Goal: Complete application form: Complete application form

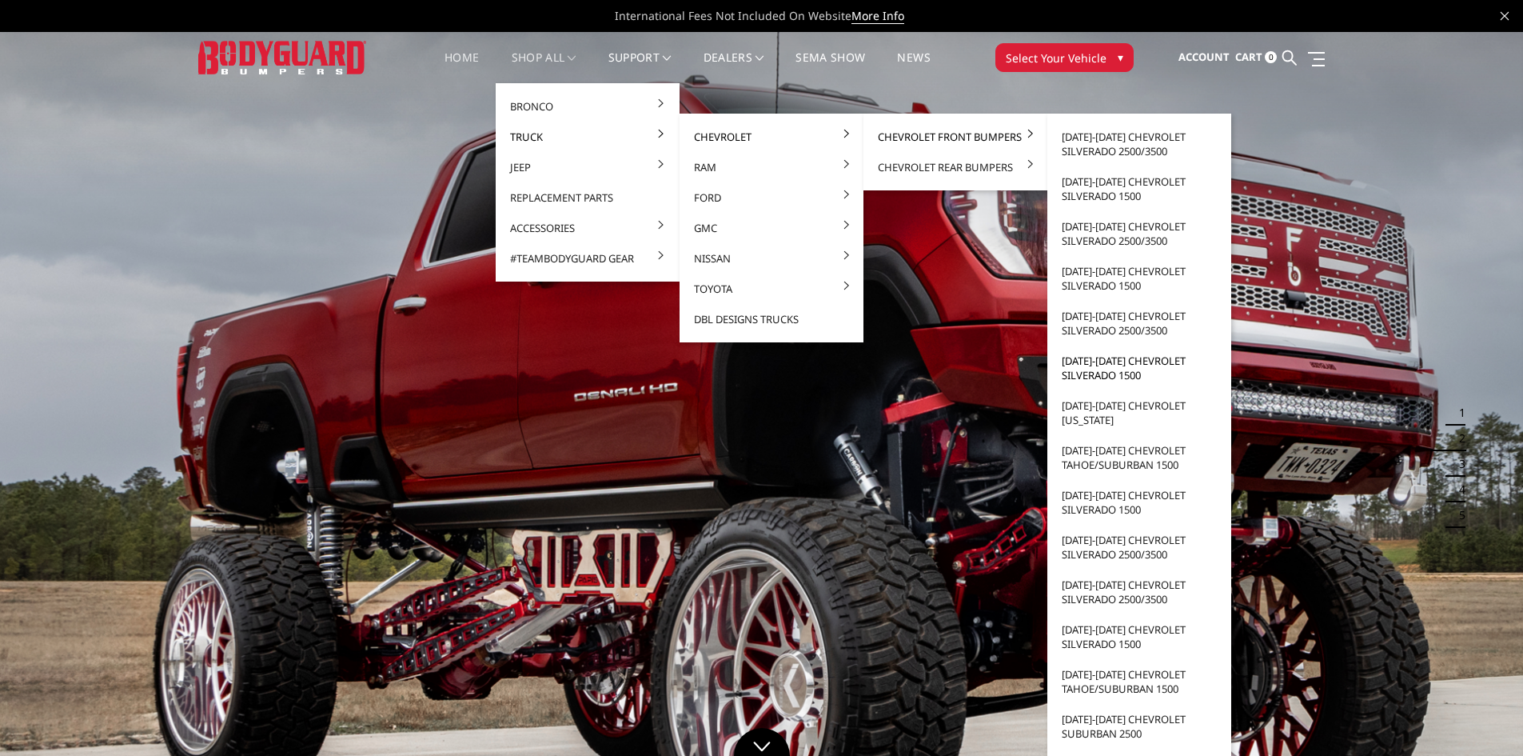
click at [1139, 373] on link "[DATE]-[DATE] Chevrolet Silverado 1500" at bounding box center [1139, 367] width 171 height 45
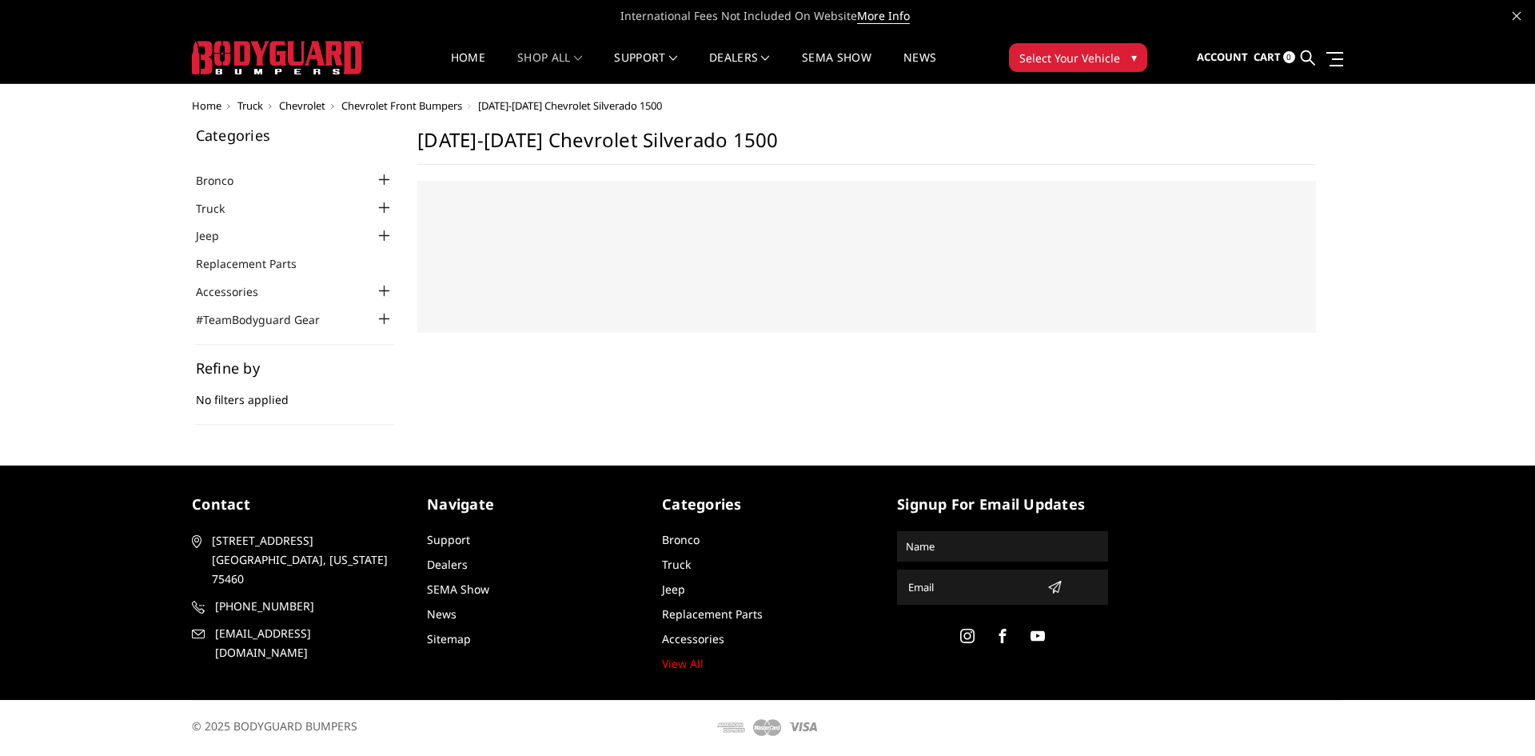
select select "US"
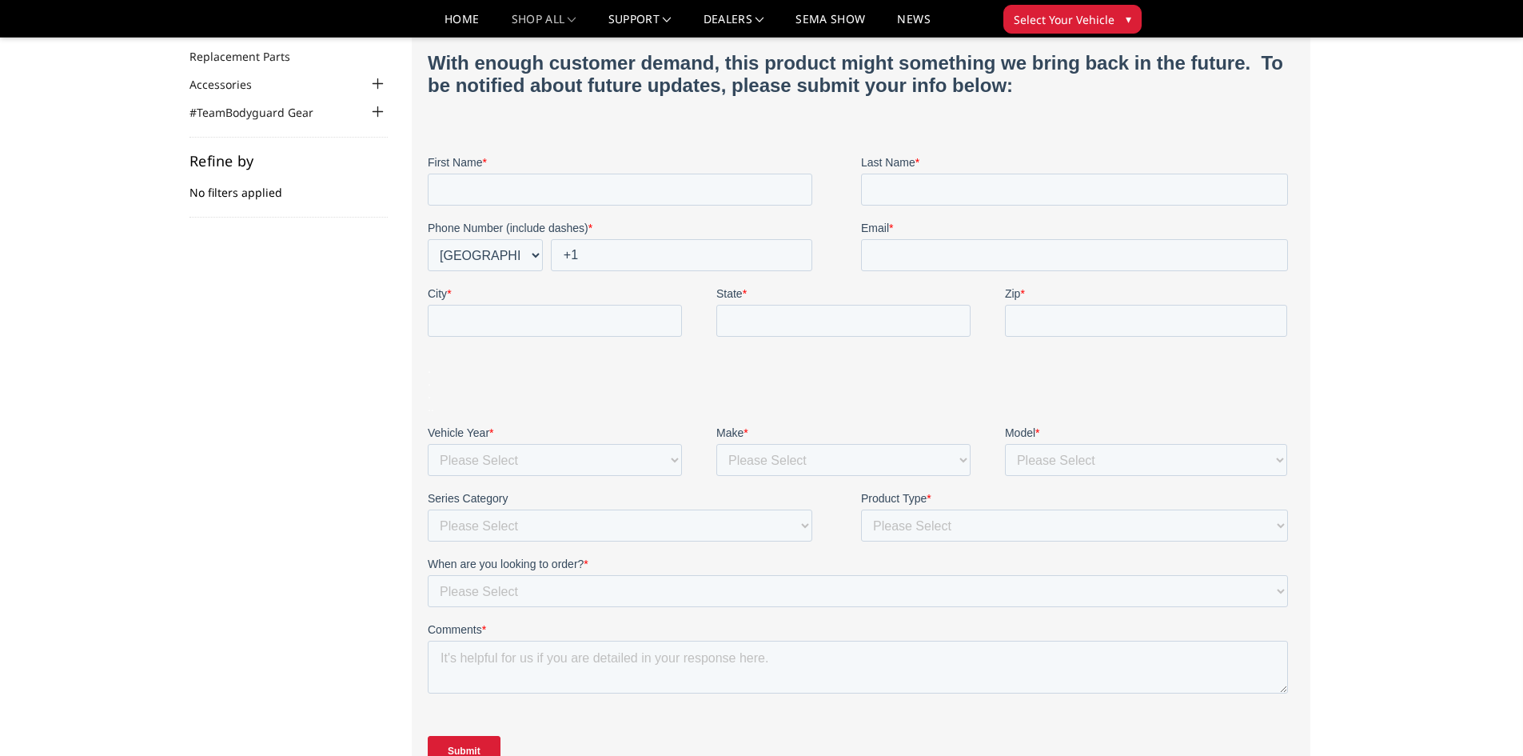
scroll to position [80, 0]
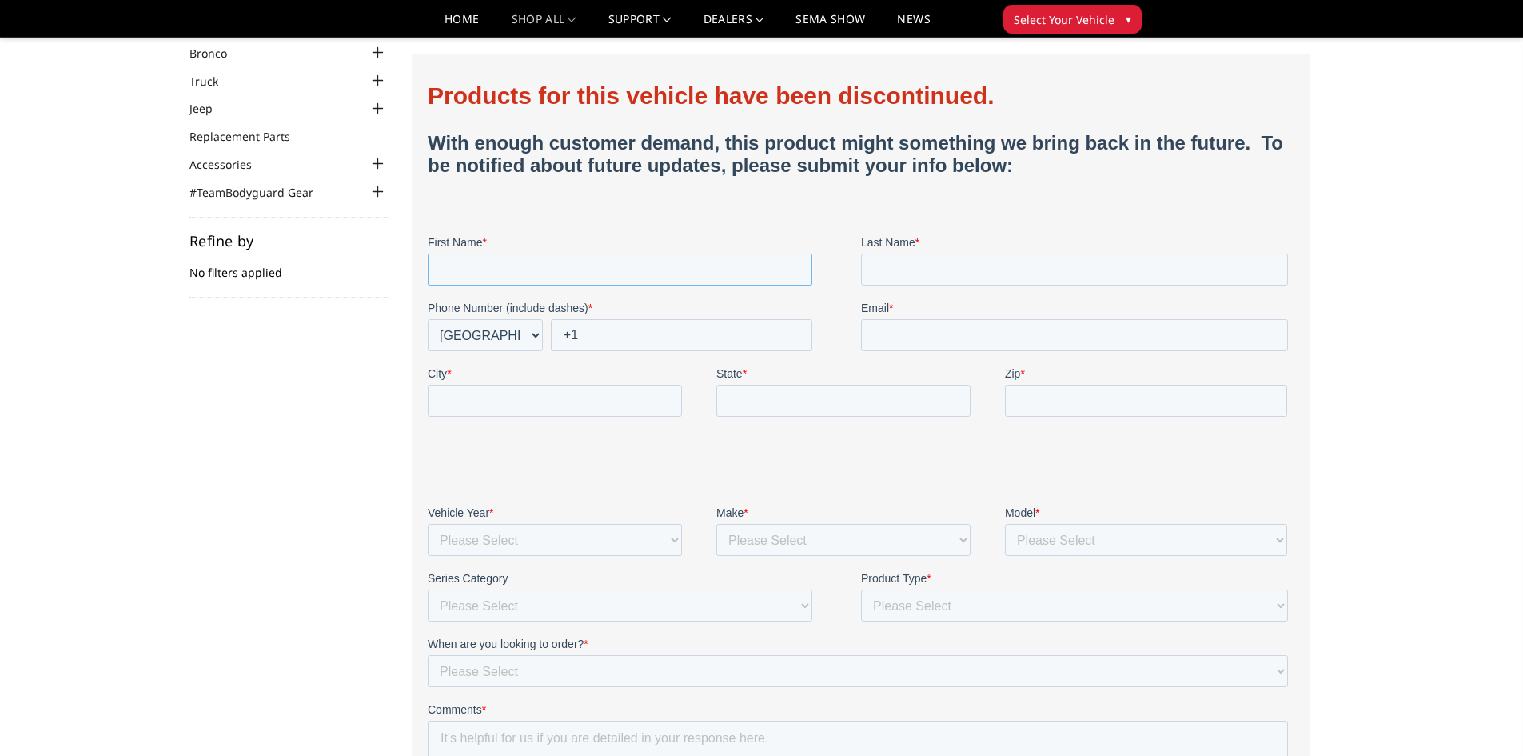
click at [717, 275] on input "First Name *" at bounding box center [619, 270] width 385 height 32
type input "Brianna"
type input "McNab"
click at [677, 330] on input "+1" at bounding box center [681, 335] width 262 height 32
type input "+1 734-560-9076"
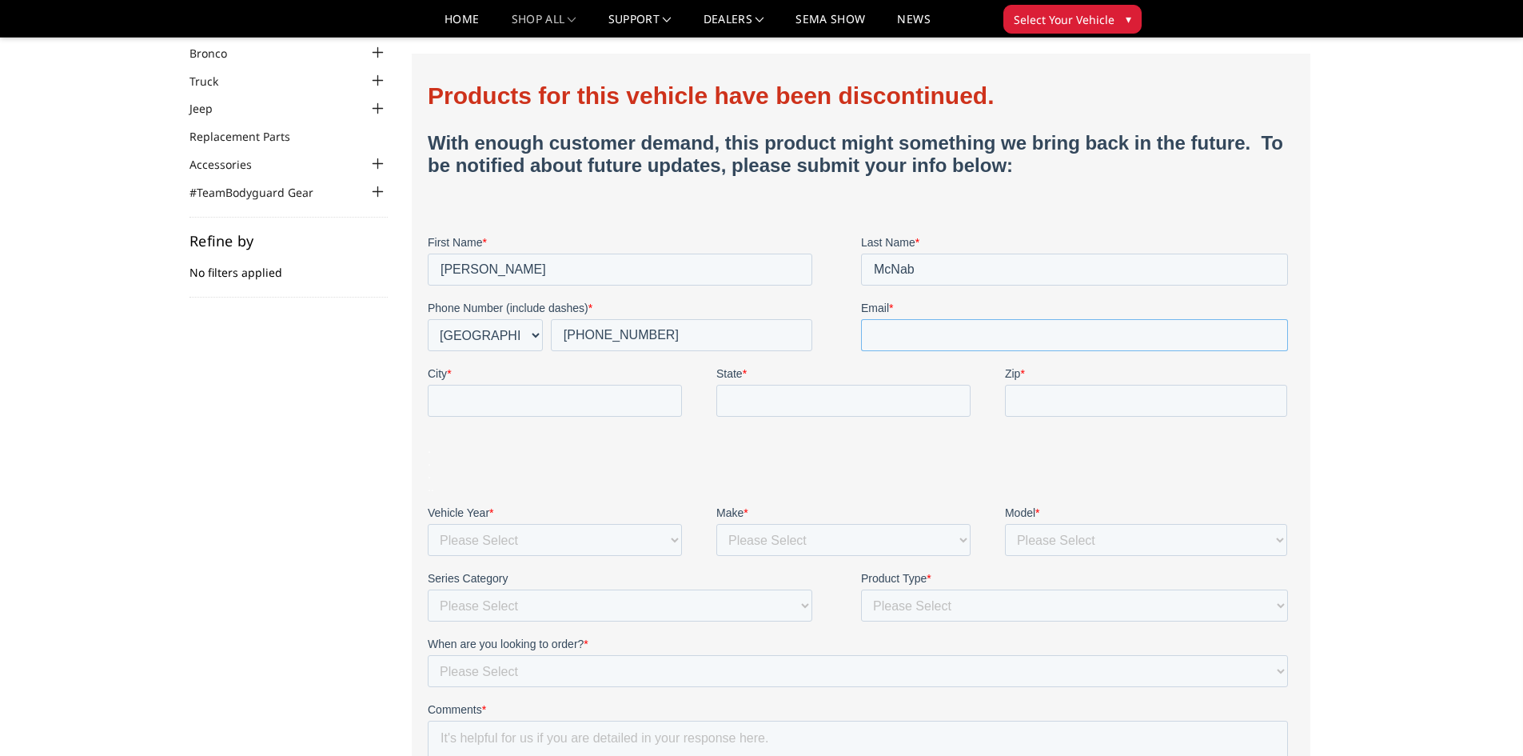
click at [910, 349] on input "Email *" at bounding box center [1074, 335] width 427 height 32
type input "brianna.mcnab@comcast.net"
click at [545, 385] on input "City *" at bounding box center [554, 401] width 254 height 32
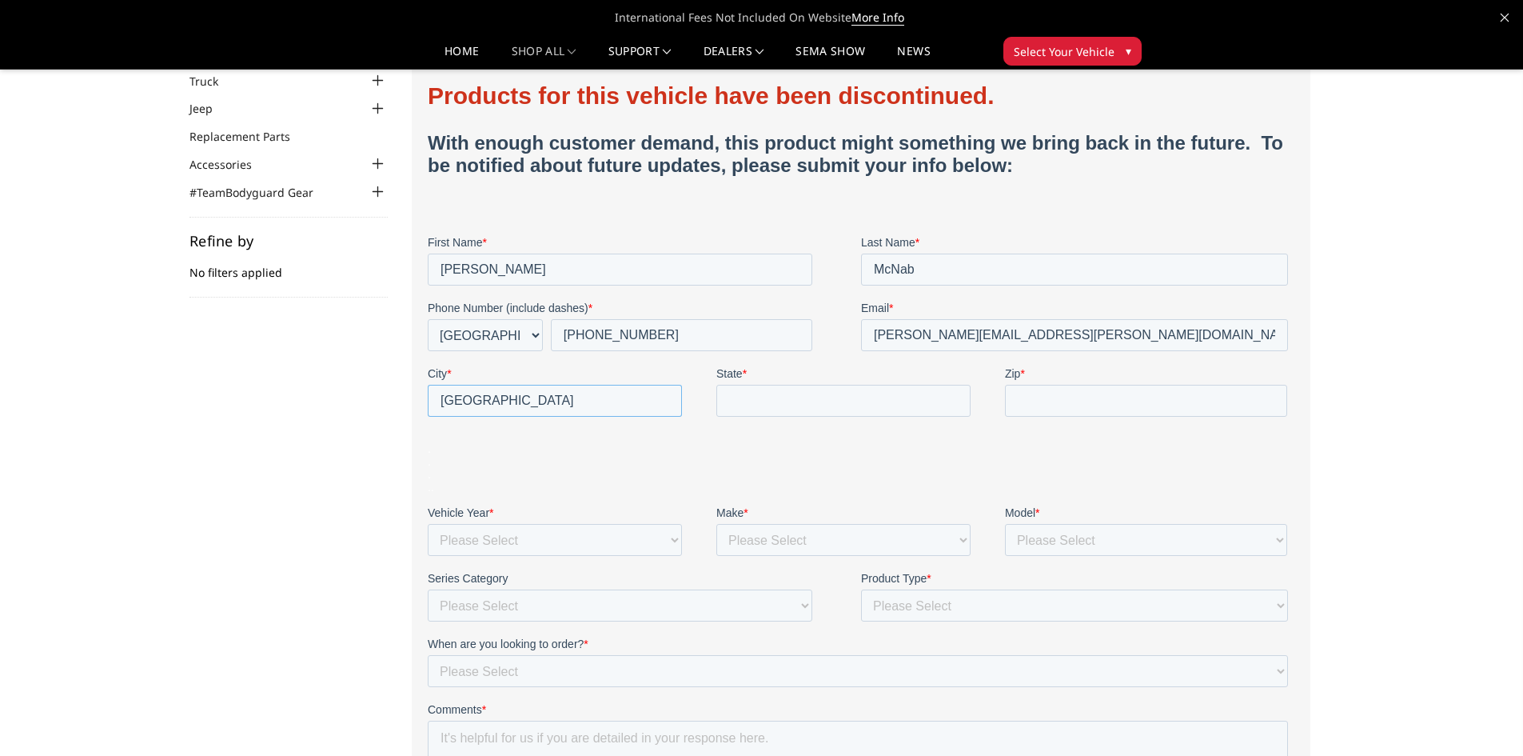
type input "South Lyon"
click at [833, 407] on input "State *" at bounding box center [843, 401] width 254 height 32
type input "MI"
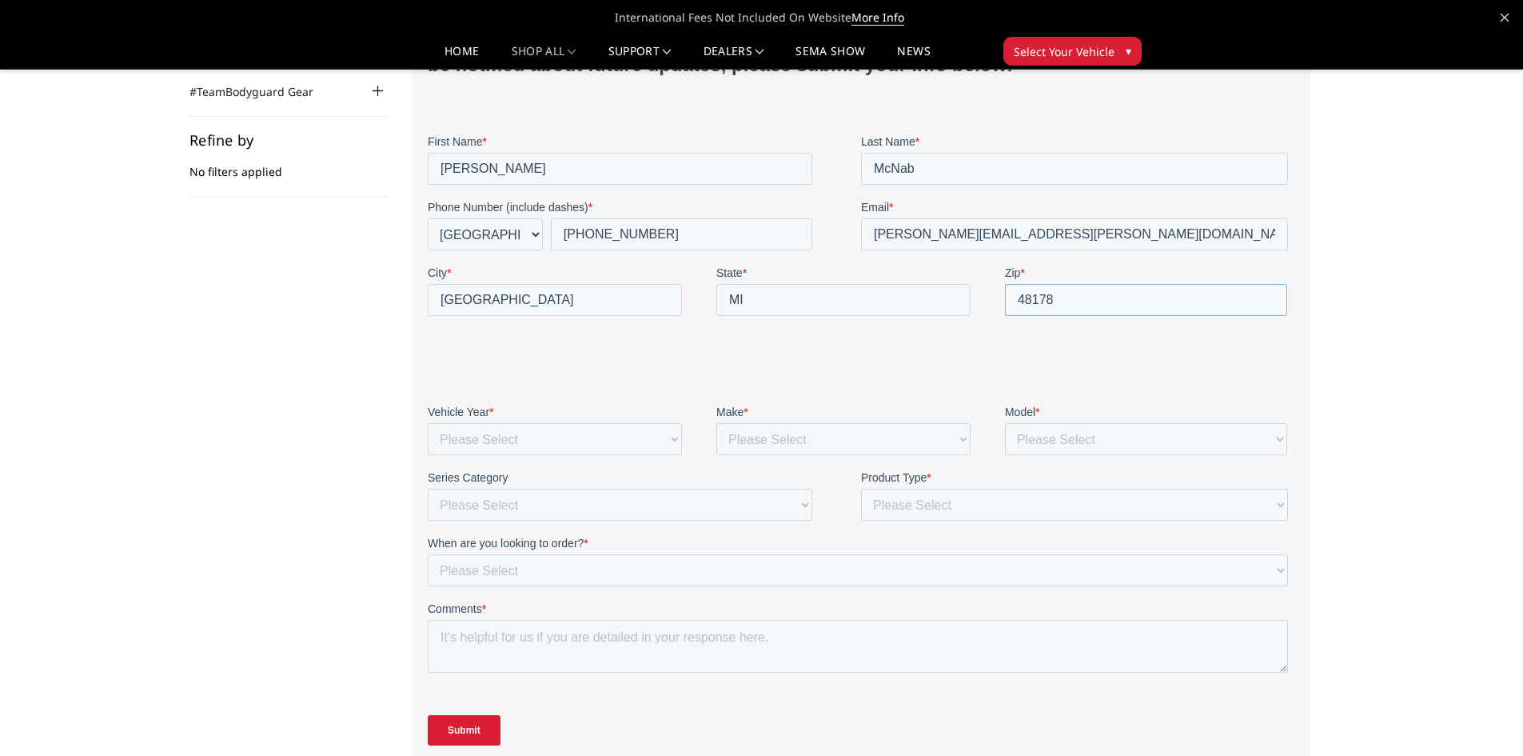
scroll to position [240, 0]
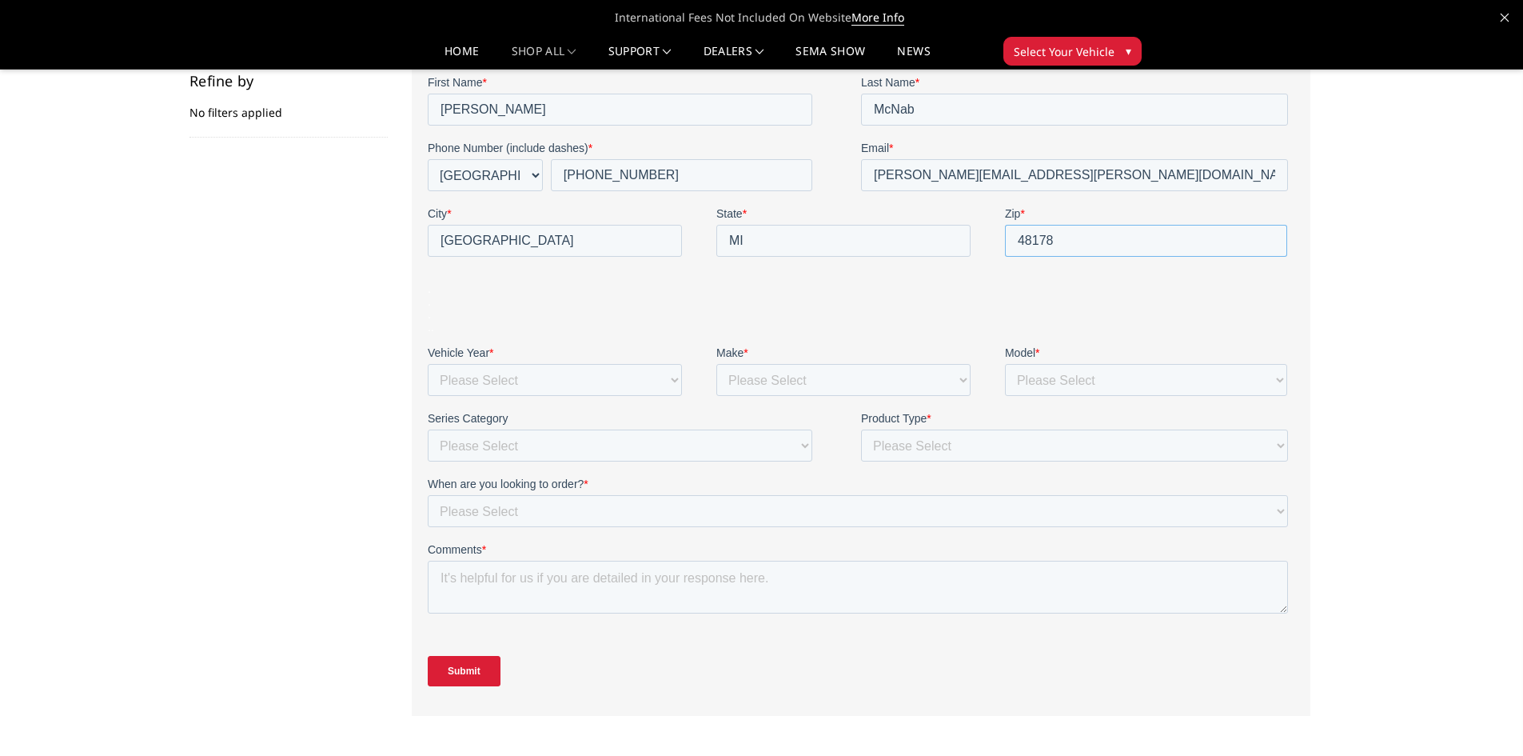
type input "48178"
click at [615, 376] on select "Please Select 1980 1981 1982 1983 1984 1985 1986 1987 1988 1989 1990 1991 1992 …" at bounding box center [554, 380] width 254 height 32
click at [607, 383] on select "Please Select 1980 1981 1982 1983 1984 1985 1986 1987 1988 1989 1990 1991 1992 …" at bounding box center [554, 380] width 254 height 32
select select "2018"
click at [427, 396] on select "Please Select 1980 1981 1982 1983 1984 1985 1986 1987 1988 1989 1990 1991 1992 …" at bounding box center [554, 380] width 254 height 32
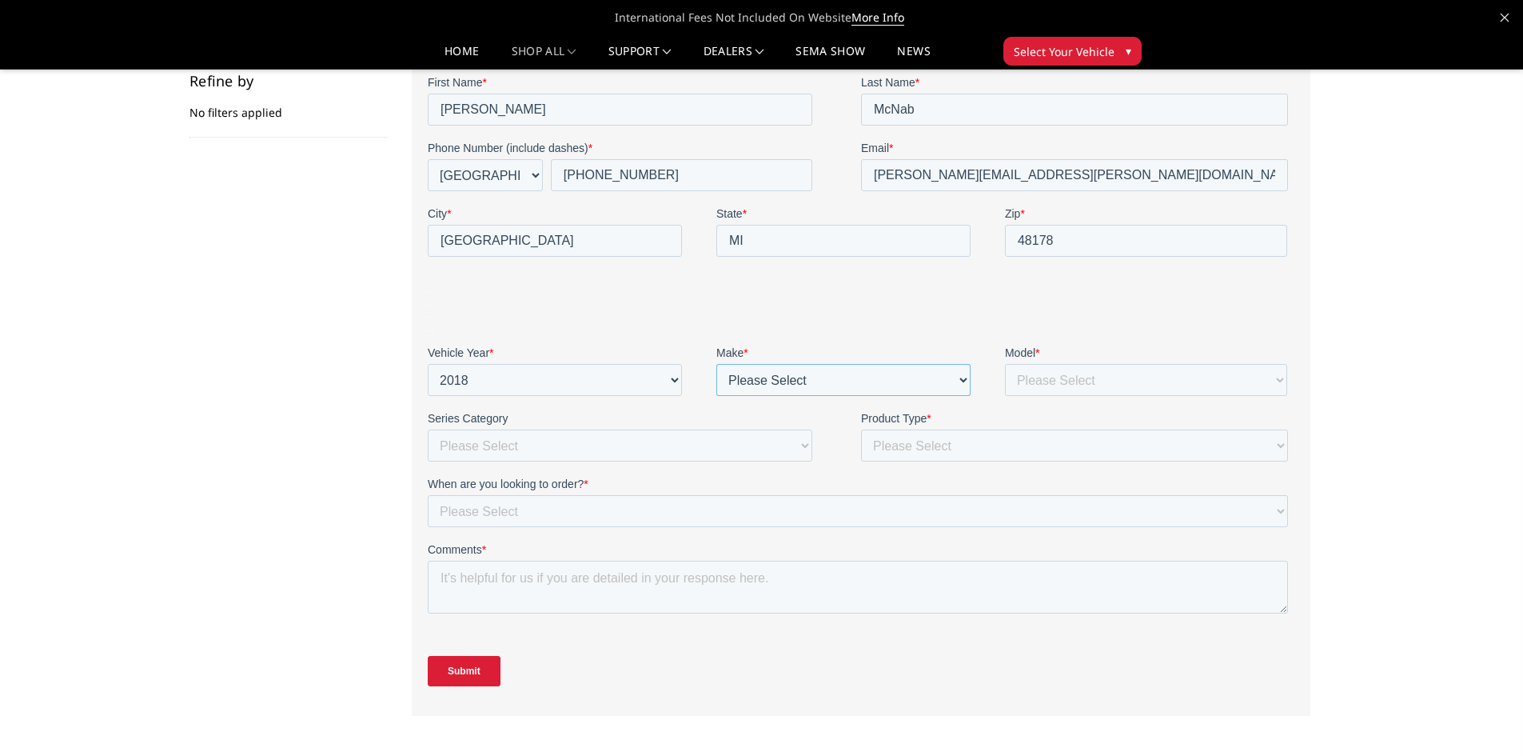
click at [743, 373] on select "Please Select Chevrolet Dodge Ram Ford GMC Jeep Lexus Nissan Toyota" at bounding box center [843, 380] width 254 height 32
select select "Chevrolet"
click at [716, 396] on select "Please Select Chevrolet Dodge Ram Ford GMC Jeep Lexus Nissan Toyota" at bounding box center [843, 380] width 254 height 32
click at [1040, 381] on select "Please Select 1500 2500/3500 4500/5500 Bronco Canyon Colorado F150 F250/350 F45…" at bounding box center [1145, 380] width 282 height 32
select select "1500"
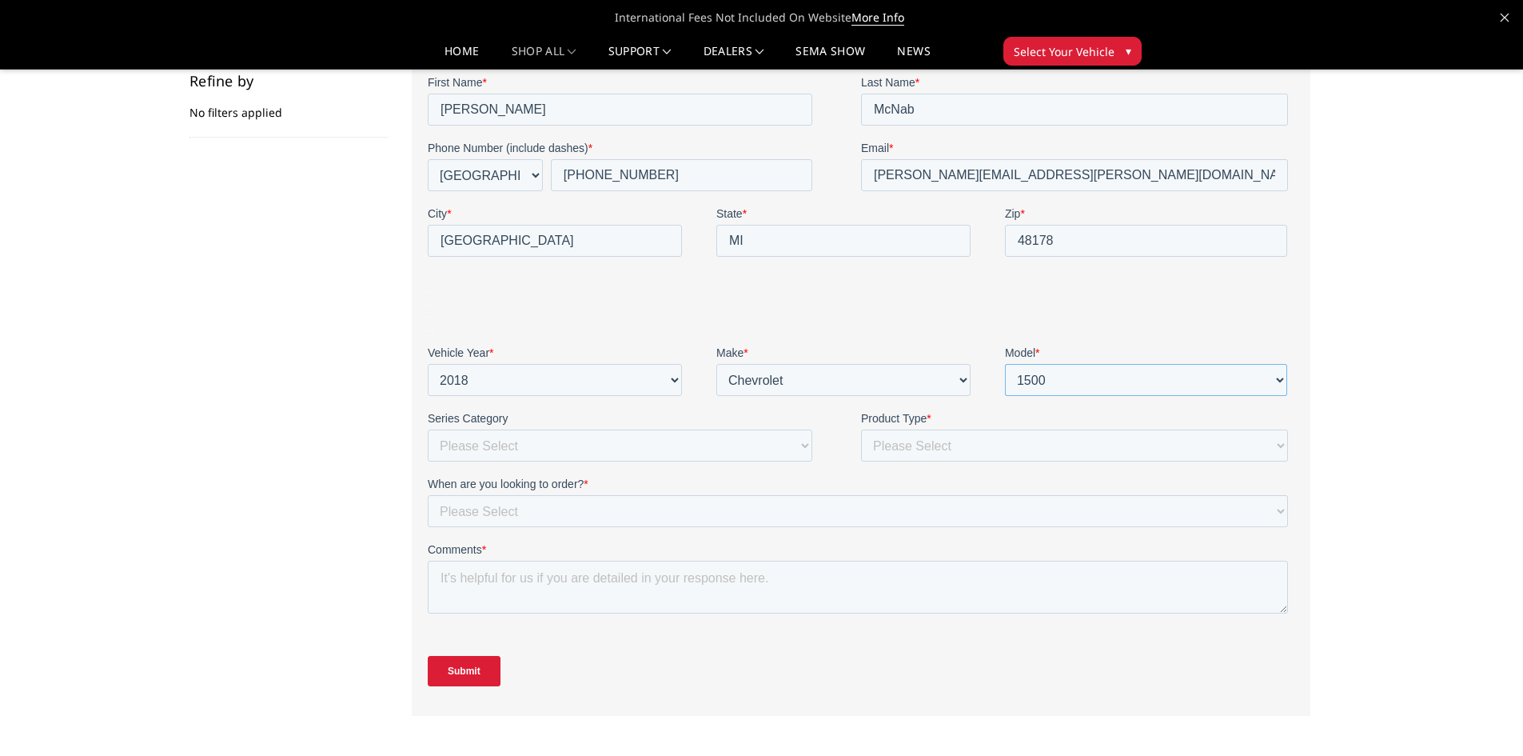
click at [1004, 396] on select "Please Select 1500 2500/3500 4500/5500 Bronco Canyon Colorado F150 F250/350 F45…" at bounding box center [1145, 380] width 282 height 32
click at [604, 441] on select "Please Select Freedom Series (winch) {smooth plate} Freedom Series (non-winch) …" at bounding box center [619, 445] width 385 height 32
select select "Freedom Series (non-winch)"
click at [427, 461] on select "Please Select Freedom Series (winch) {smooth plate} Freedom Series (non-winch) …" at bounding box center [619, 445] width 385 height 32
click at [972, 444] on select "Please Select Front & Rear Bumper Front only Rear only Steps" at bounding box center [1074, 445] width 427 height 32
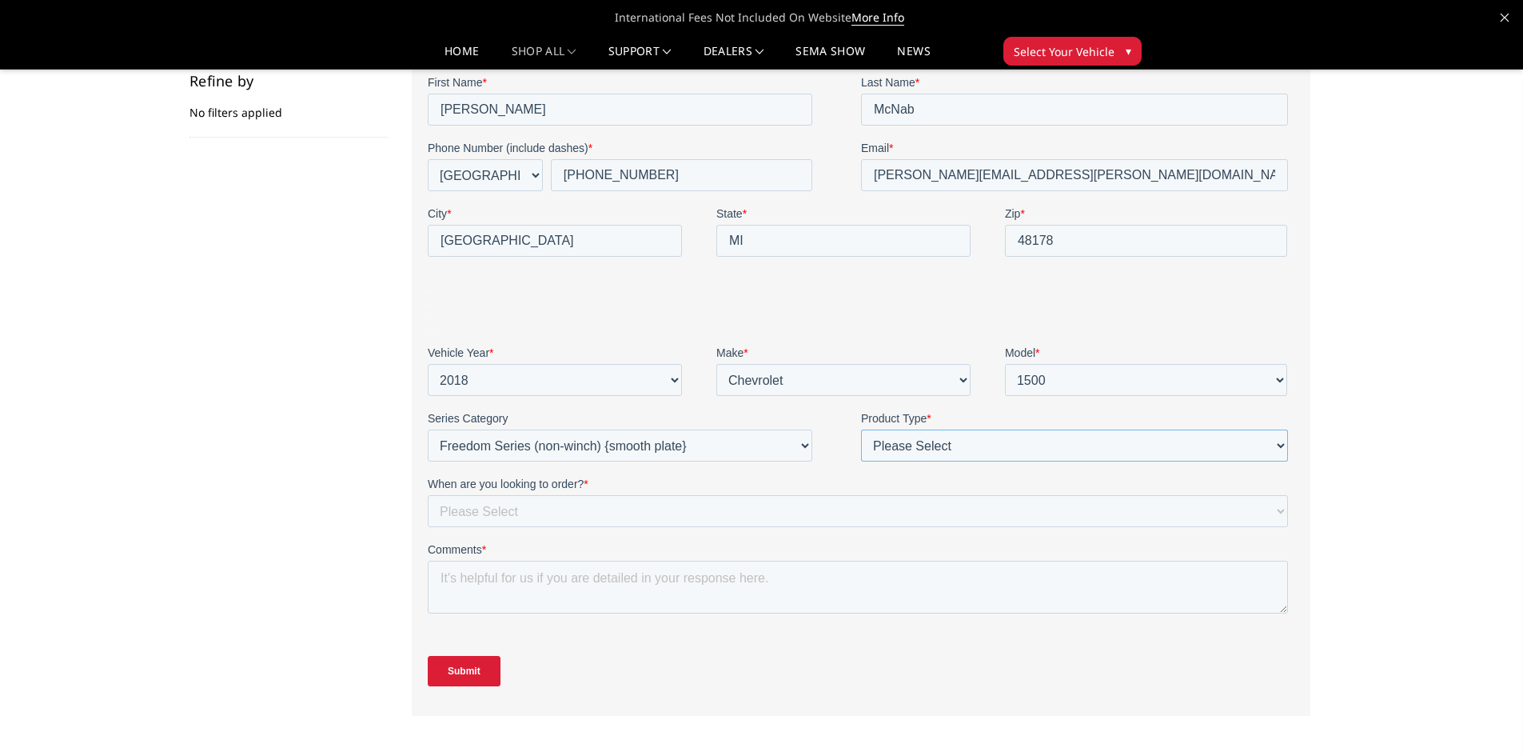
select select "Front & Rear Bumper"
click at [861, 461] on select "Please Select Front & Rear Bumper Front only Rear only Steps" at bounding box center [1074, 445] width 427 height 32
click at [736, 516] on select "Please Select Immediately Within a month 1-3 months More than 90 days out" at bounding box center [857, 511] width 861 height 32
select select "1-3 months"
click at [427, 527] on select "Please Select Immediately Within a month 1-3 months More than 90 days out" at bounding box center [857, 511] width 861 height 32
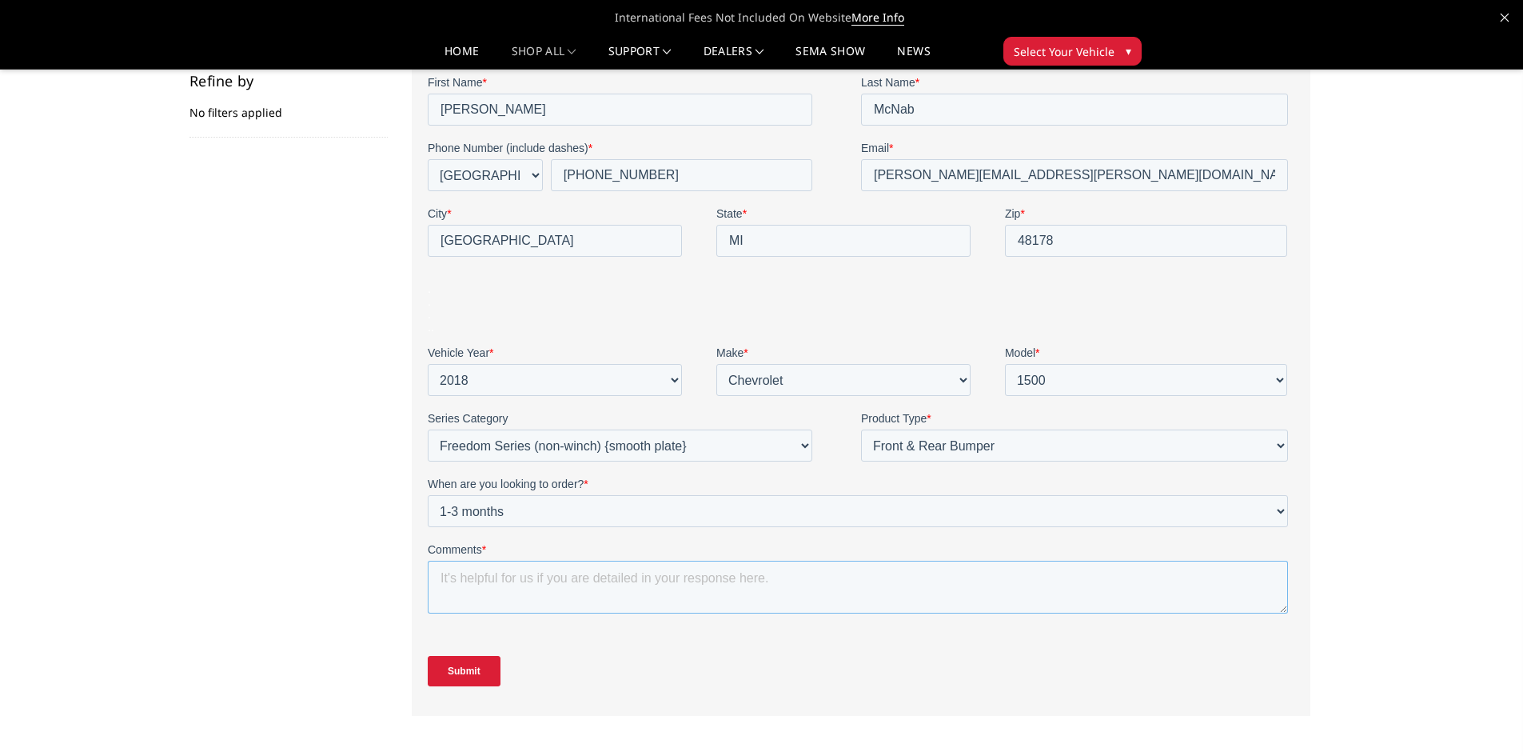
click at [536, 593] on textarea "Comments *" at bounding box center [857, 587] width 861 height 53
